Goal: Find specific page/section: Find specific page/section

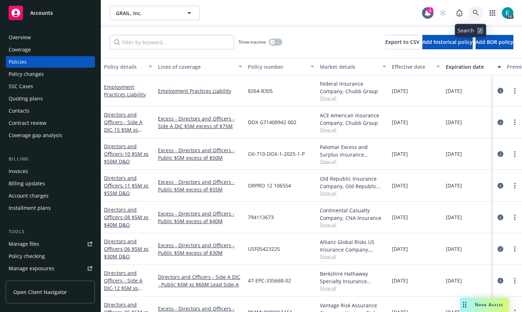
click at [473, 13] on icon at bounding box center [476, 13] width 6 height 6
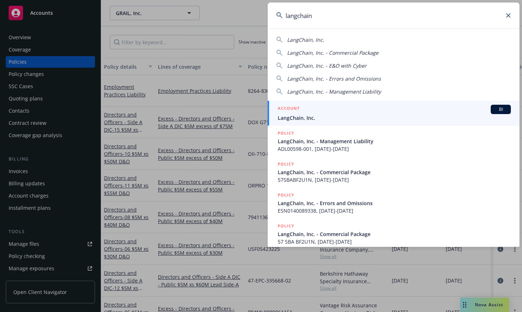
type input "langchain"
click at [335, 117] on span "LangChain, Inc." at bounding box center [394, 118] width 233 height 8
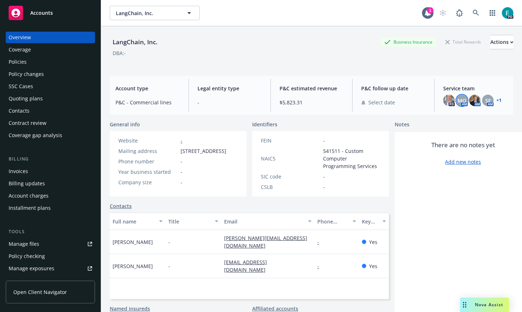
click at [458, 103] on span "MQ" at bounding box center [462, 101] width 9 height 8
click at [497, 100] on link "+ 1" at bounding box center [499, 100] width 5 height 4
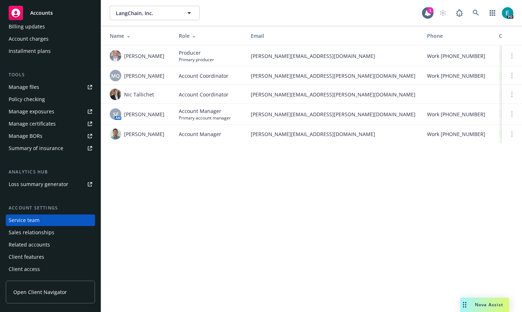
scroll to position [157, 0]
